Goal: Information Seeking & Learning: Stay updated

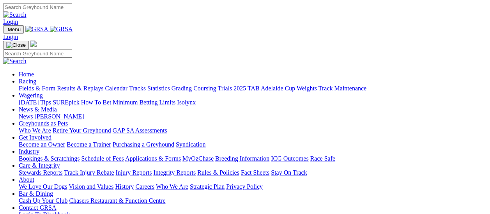
click at [31, 85] on link "Fields & Form" at bounding box center [37, 88] width 37 height 7
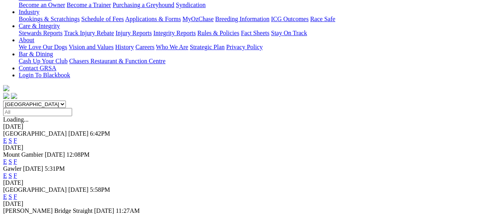
scroll to position [156, 0]
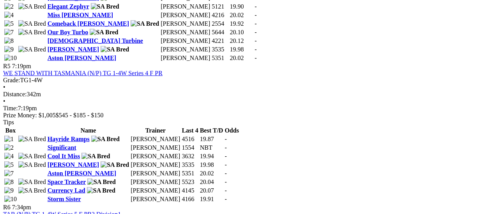
scroll to position [897, 0]
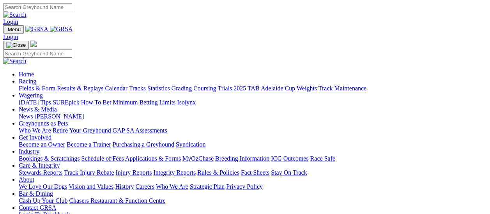
click at [38, 85] on link "Fields & Form" at bounding box center [37, 88] width 37 height 7
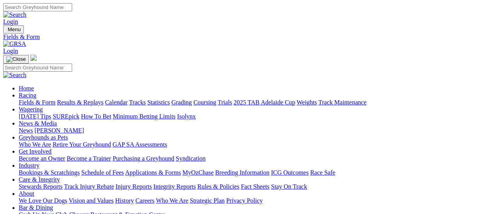
click at [57, 120] on link "News & Media" at bounding box center [38, 123] width 38 height 7
click at [84, 127] on link "[PERSON_NAME]" at bounding box center [59, 130] width 50 height 7
click at [33, 127] on link "News" at bounding box center [26, 130] width 14 height 7
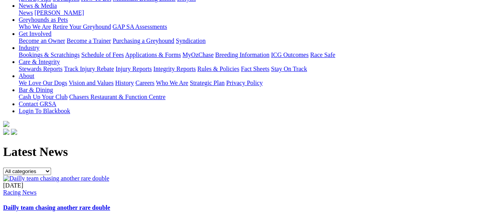
scroll to position [117, 0]
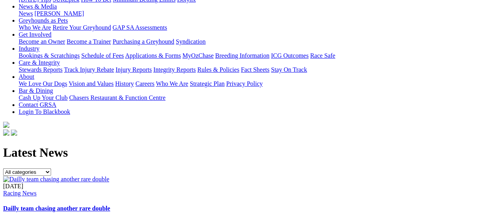
click at [110, 205] on link "Dailly team chasing another rare double" at bounding box center [56, 208] width 107 height 7
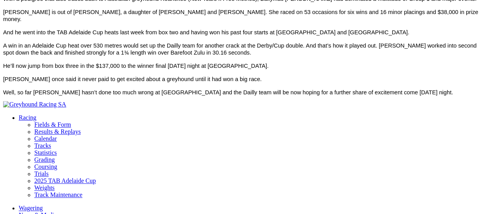
scroll to position [468, 0]
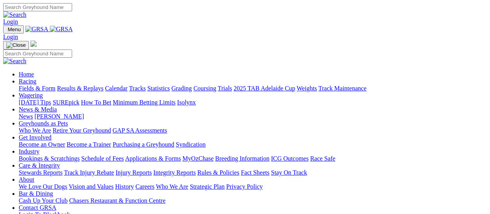
click at [39, 85] on link "Fields & Form" at bounding box center [37, 88] width 37 height 7
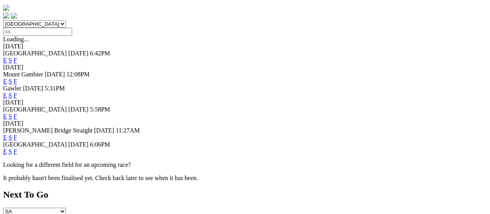
scroll to position [117, 0]
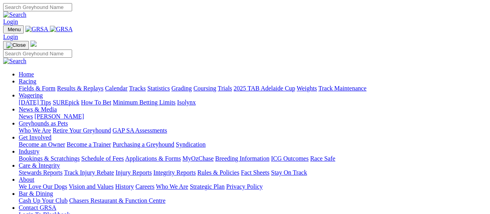
click at [40, 85] on link "Fields & Form" at bounding box center [37, 88] width 37 height 7
click at [84, 113] on link "[PERSON_NAME]" at bounding box center [59, 116] width 50 height 7
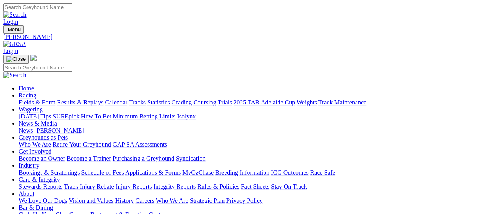
click at [33, 127] on link "News" at bounding box center [26, 130] width 14 height 7
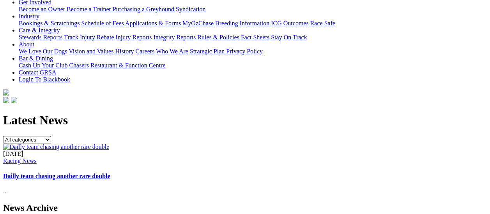
scroll to position [195, 0]
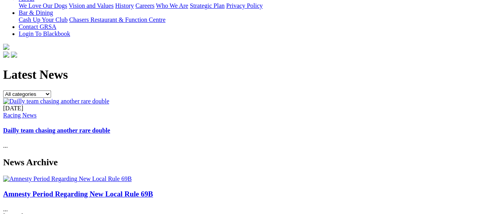
click at [63, 190] on link "Amnesty Period Regarding New Local Rule 69B" at bounding box center [78, 194] width 150 height 8
